Goal: Subscribe to service/newsletter

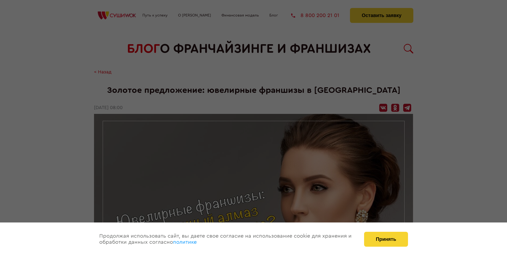
scroll to position [702, 0]
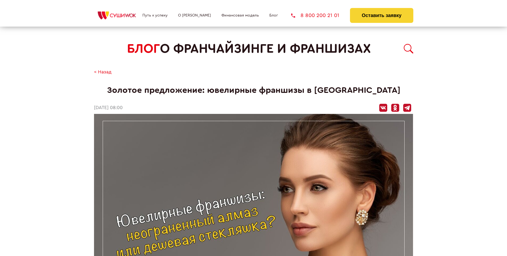
scroll to position [702, 0]
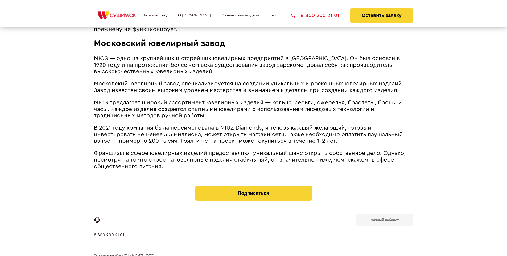
click at [384, 218] on b "Личный кабинет" at bounding box center [384, 219] width 28 height 3
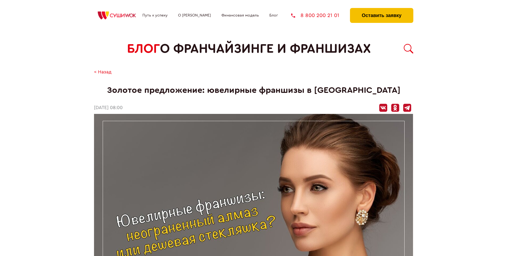
click at [381, 9] on button "Оставить заявку" at bounding box center [381, 15] width 63 height 15
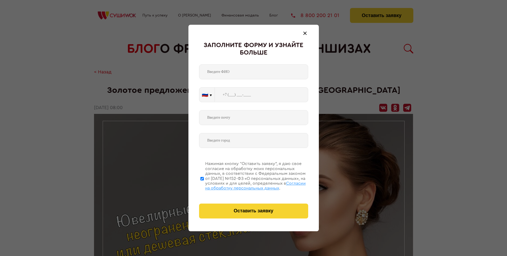
click at [247, 185] on span "Согласии на обработку персональных данных" at bounding box center [255, 185] width 101 height 9
click at [204, 185] on input "Нажимая кнопку “Оставить заявку”, я даю свое согласие на обработку моих персона…" at bounding box center [201, 178] width 3 height 43
checkbox input "false"
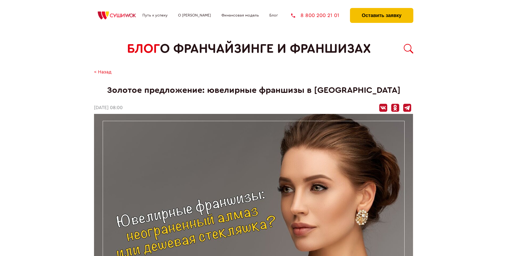
click at [381, 9] on button "Оставить заявку" at bounding box center [381, 15] width 63 height 15
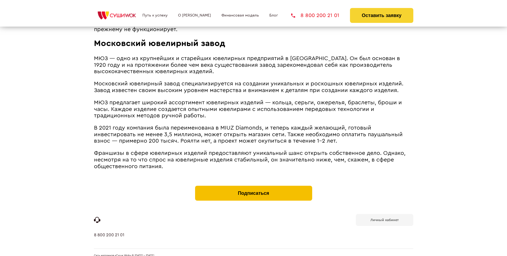
click at [253, 186] on button "Подписаться" at bounding box center [253, 193] width 117 height 15
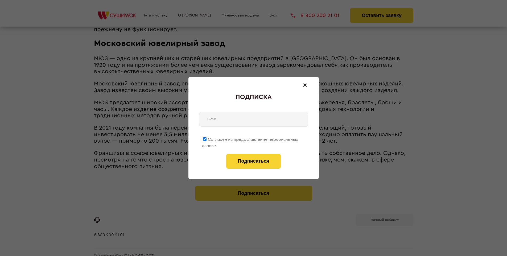
click at [250, 138] on span "Согласен на предоставление персональных данных" at bounding box center [250, 142] width 96 height 10
click at [206, 138] on input "Согласен на предоставление персональных данных" at bounding box center [204, 138] width 3 height 3
checkbox input "false"
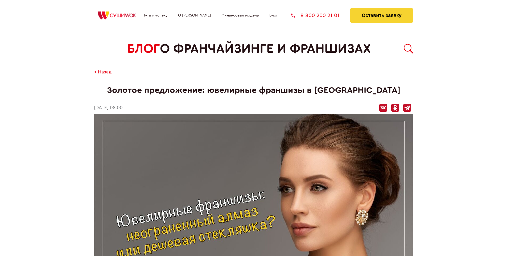
scroll to position [702, 0]
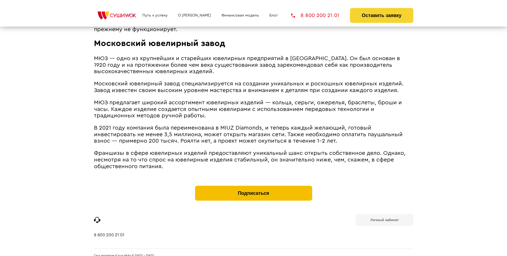
click at [253, 186] on button "Подписаться" at bounding box center [253, 193] width 117 height 15
